Goal: Task Accomplishment & Management: Use online tool/utility

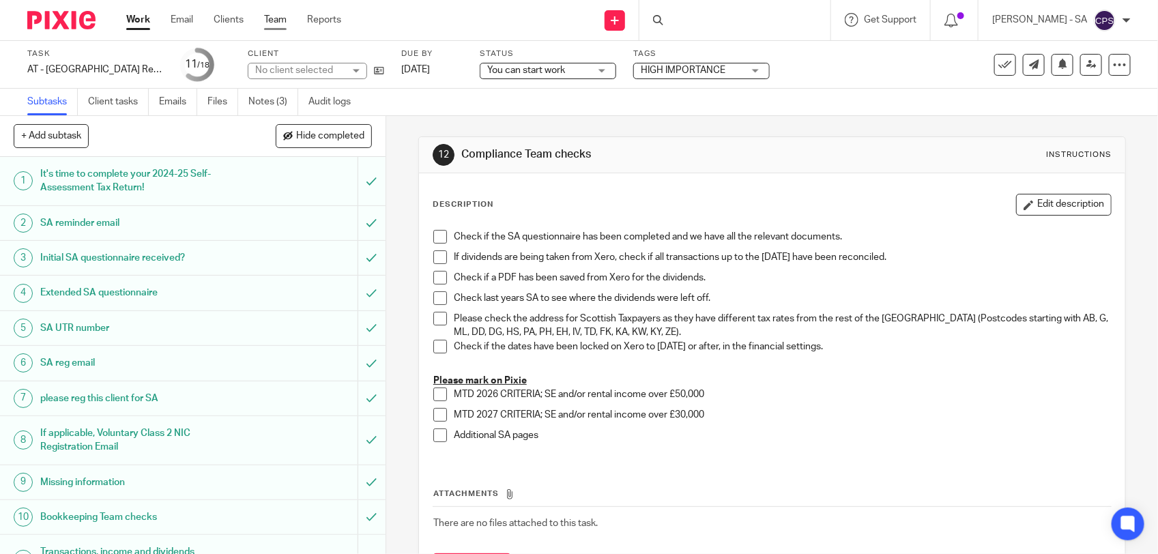
click at [272, 19] on link "Team" at bounding box center [275, 20] width 23 height 14
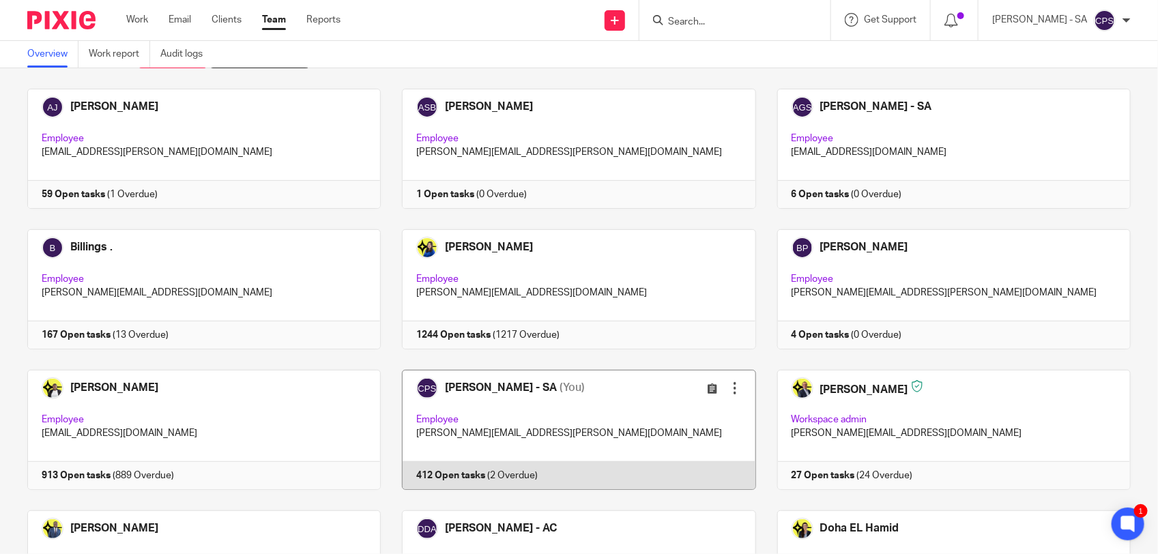
scroll to position [85, 0]
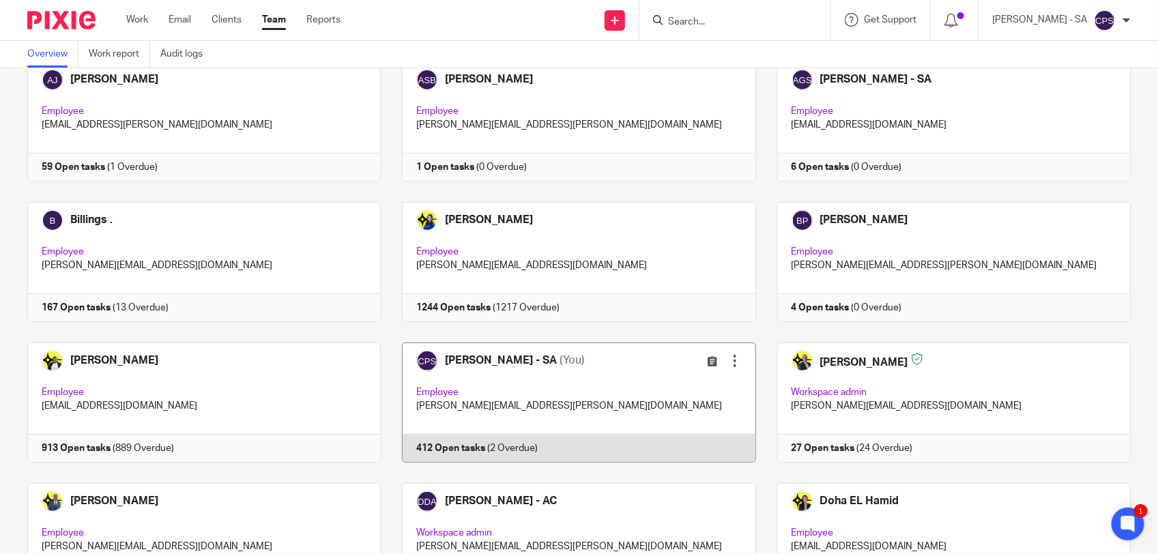
click at [638, 403] on link at bounding box center [568, 403] width 375 height 120
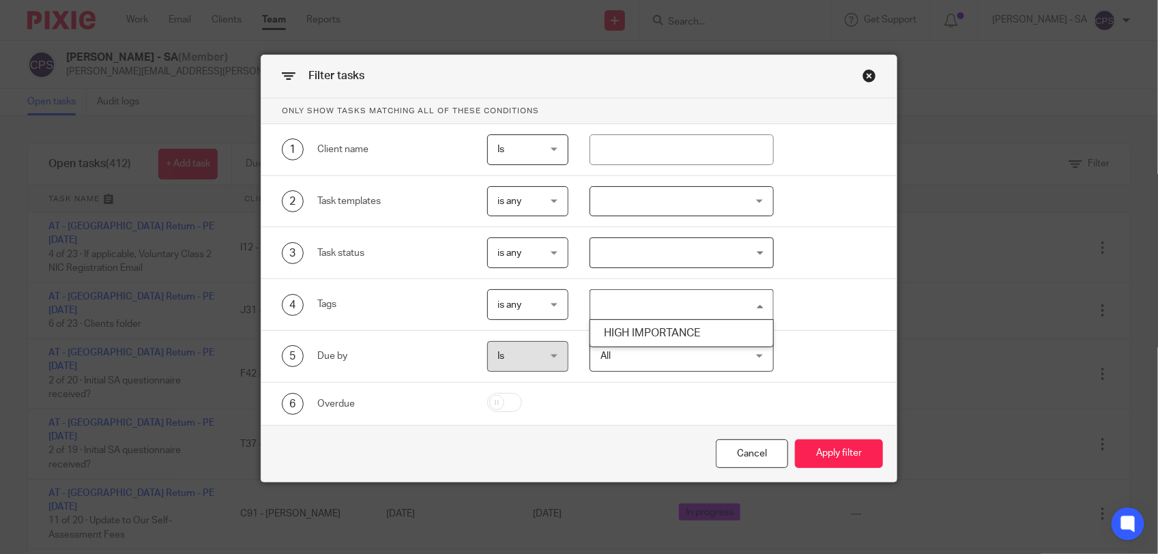
click at [679, 302] on input "Search for option" at bounding box center [679, 305] width 174 height 24
click at [672, 331] on li "HIGH IMPORTANCE" at bounding box center [681, 334] width 183 height 20
click at [824, 459] on button "Apply filter" at bounding box center [839, 454] width 88 height 29
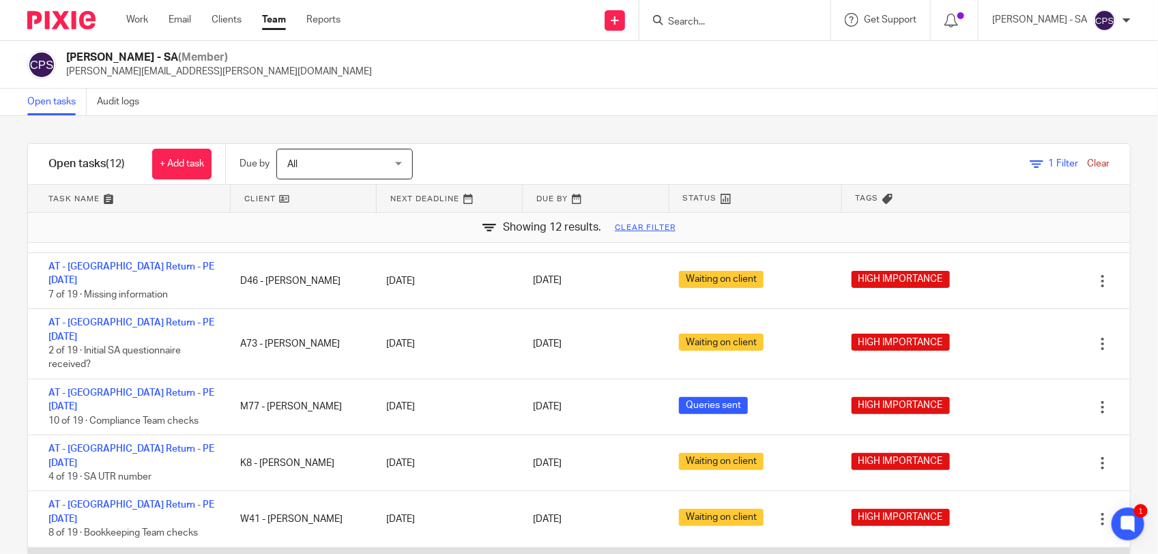
scroll to position [130, 0]
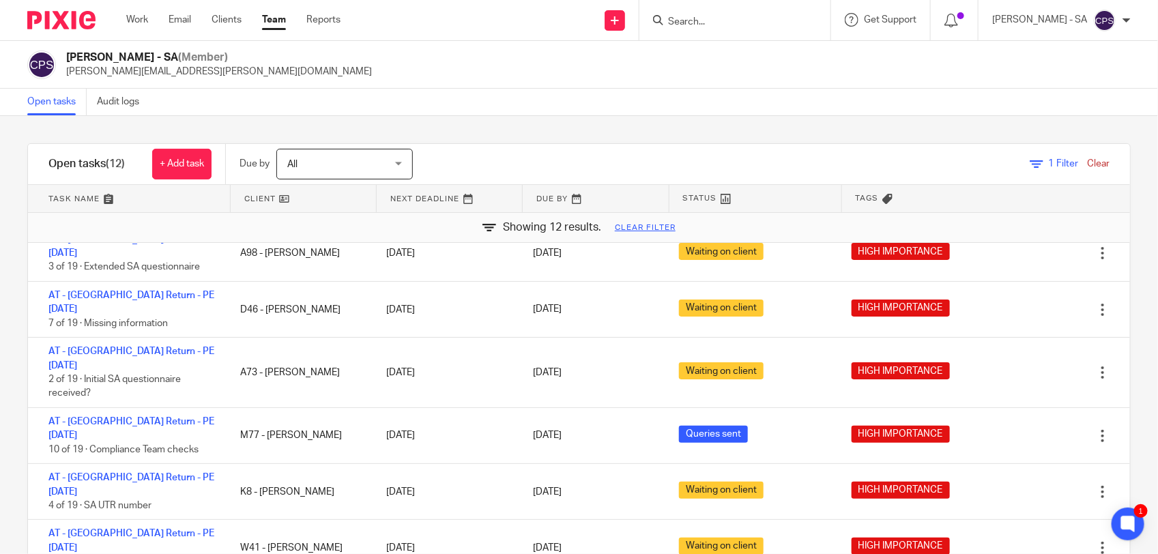
click at [1087, 161] on link "Clear" at bounding box center [1098, 164] width 23 height 10
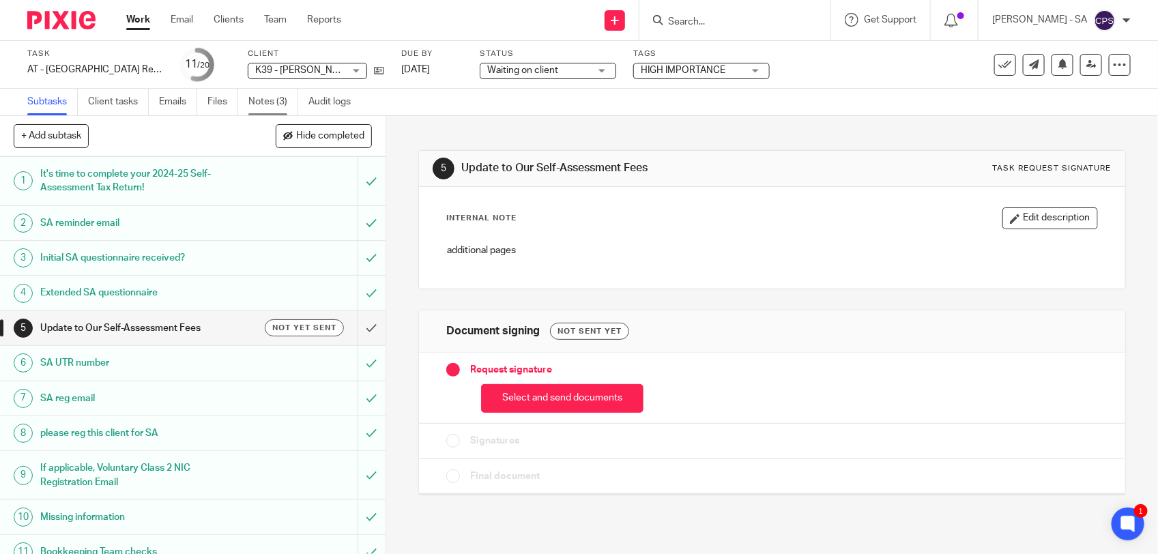
click at [263, 104] on link "Notes (3)" at bounding box center [273, 102] width 50 height 27
click at [278, 106] on link "Notes (2)" at bounding box center [273, 102] width 50 height 27
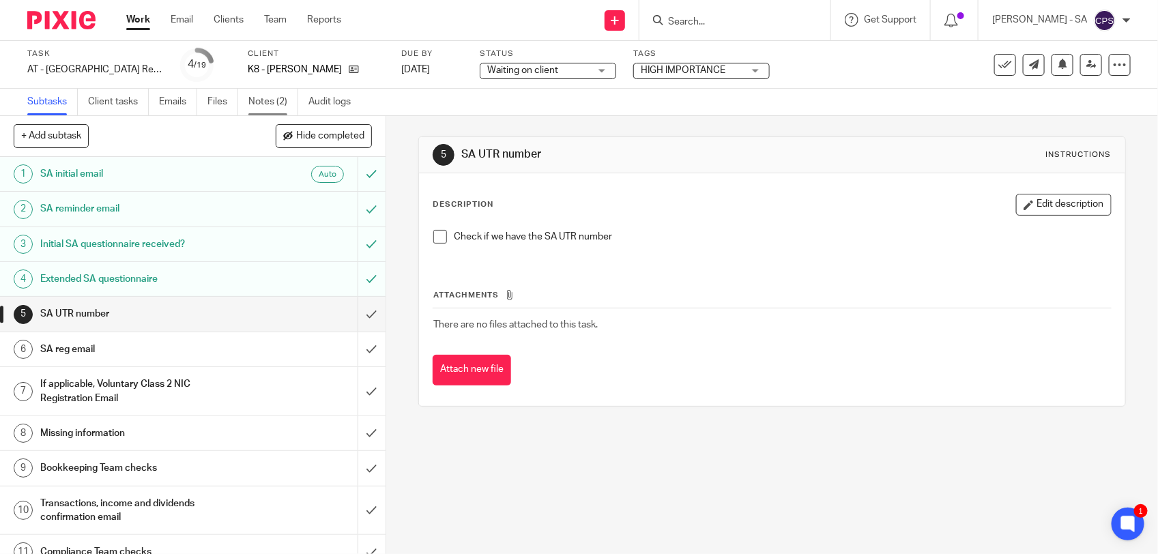
click at [276, 110] on link "Notes (2)" at bounding box center [273, 102] width 50 height 27
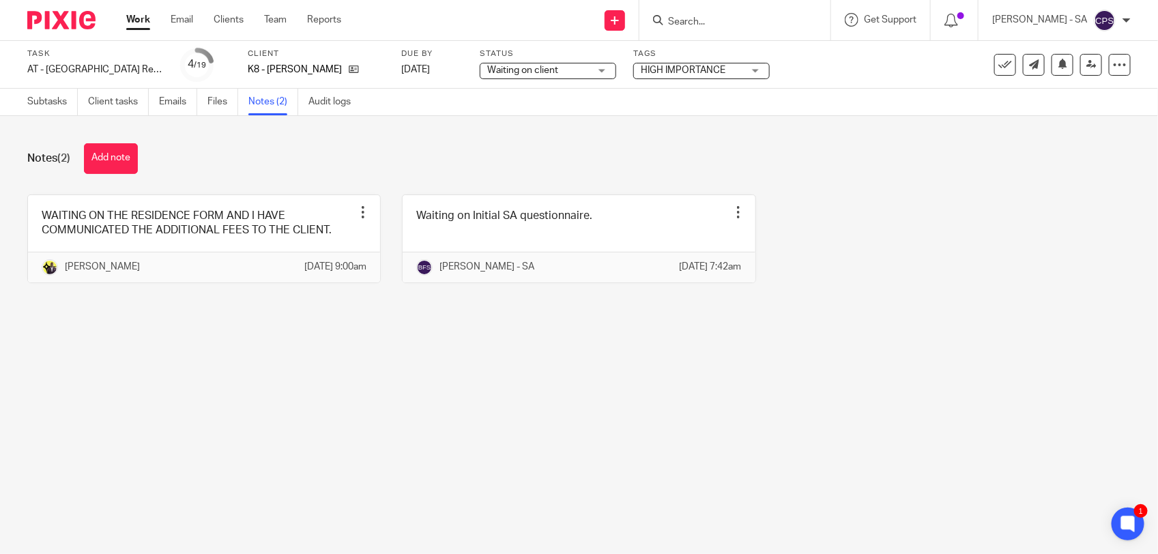
click at [553, 493] on main "Task AT - [GEOGRAPHIC_DATA] Return - PE [DATE] Save AT - [GEOGRAPHIC_DATA] Retu…" at bounding box center [579, 277] width 1158 height 554
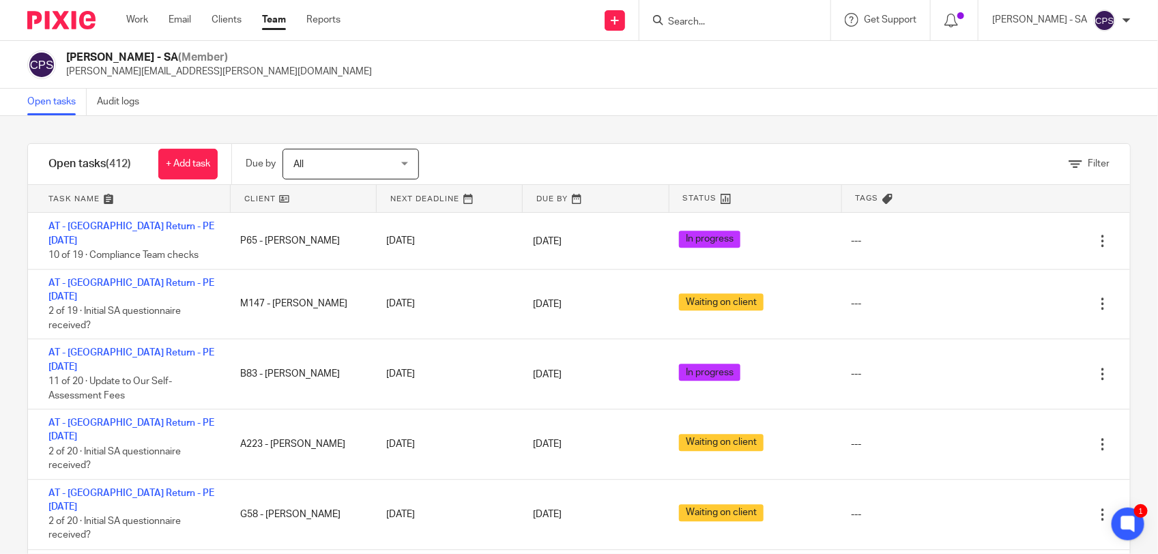
scroll to position [6229, 0]
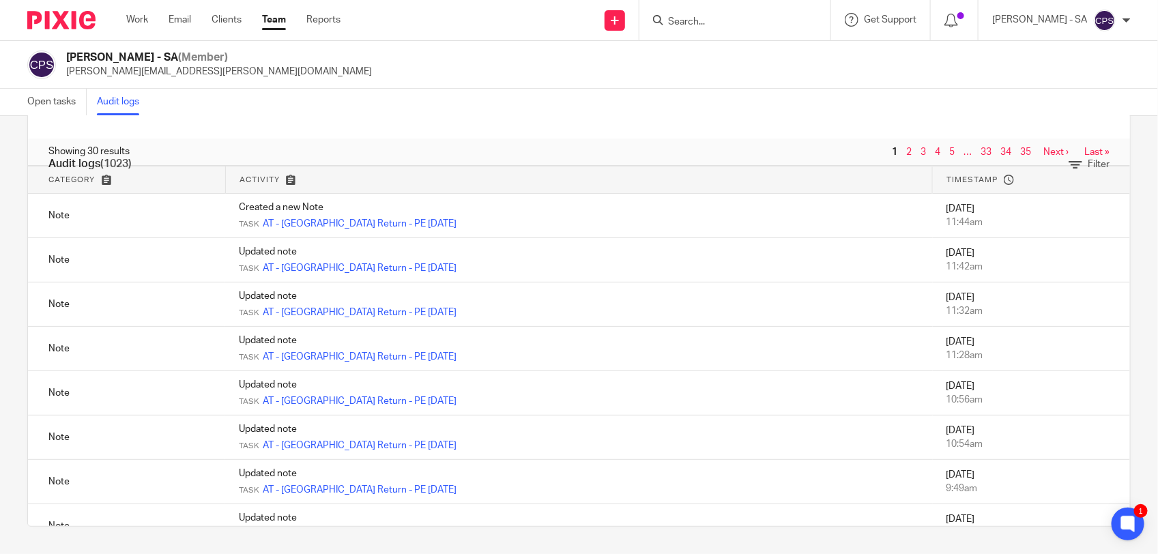
click at [281, 26] on link "Team" at bounding box center [274, 20] width 24 height 14
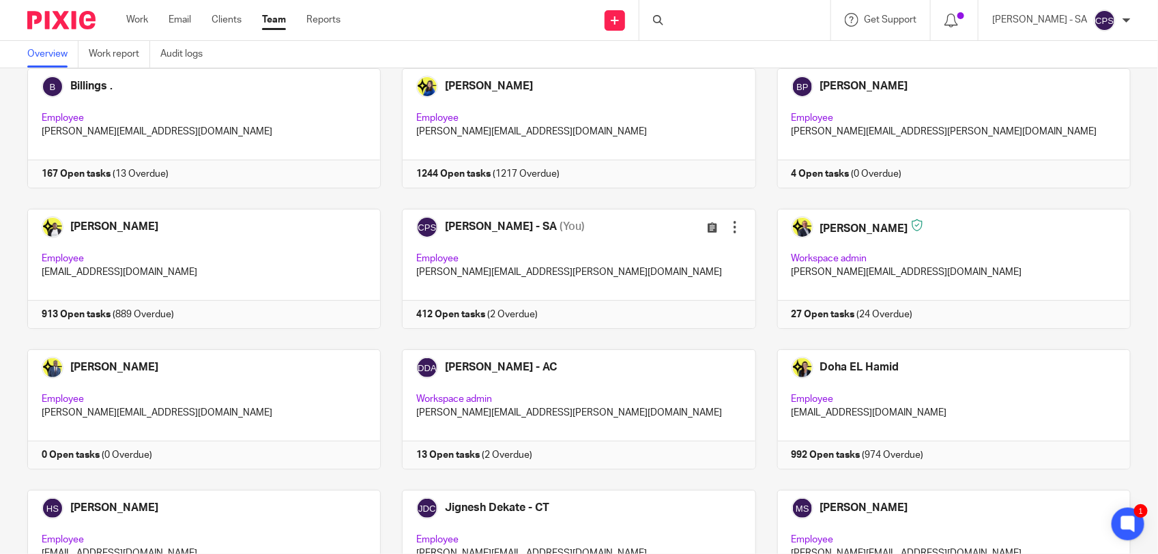
scroll to position [122, 0]
